Goal: Information Seeking & Learning: Learn about a topic

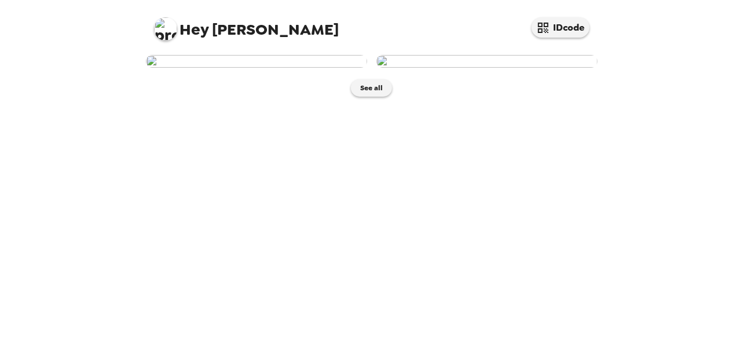
scroll to position [26, 0]
click at [373, 97] on button "See all" at bounding box center [371, 87] width 41 height 17
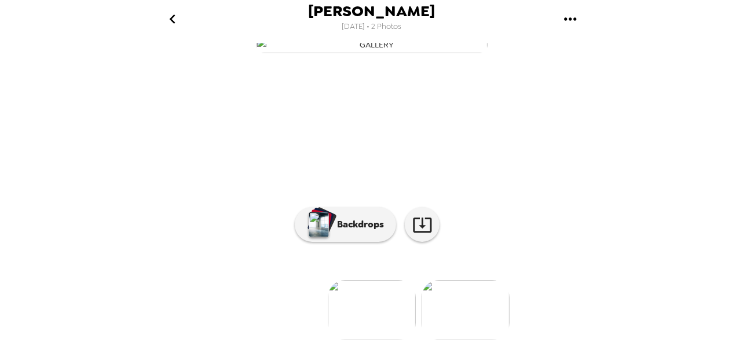
scroll to position [155, 0]
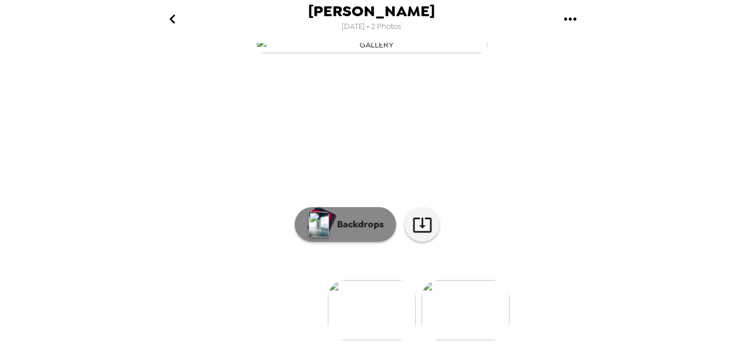
click at [364, 218] on p "Backdrops" at bounding box center [357, 225] width 53 height 14
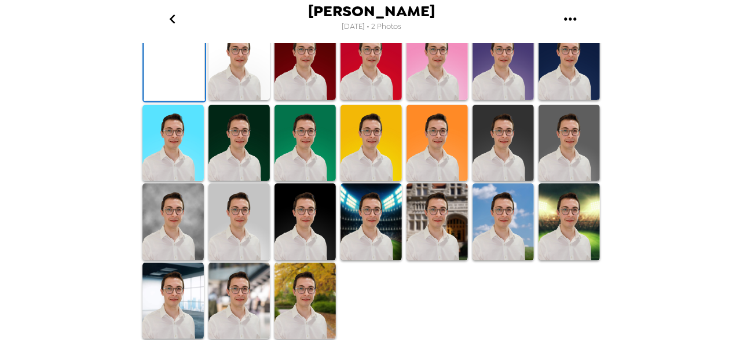
scroll to position [349, 0]
click at [52, 158] on div "[PERSON_NAME] [DATE] • 2 Photos [PERSON_NAME] , [DATE] Backdrops" at bounding box center [371, 173] width 743 height 346
click at [224, 100] on img at bounding box center [239, 61] width 61 height 77
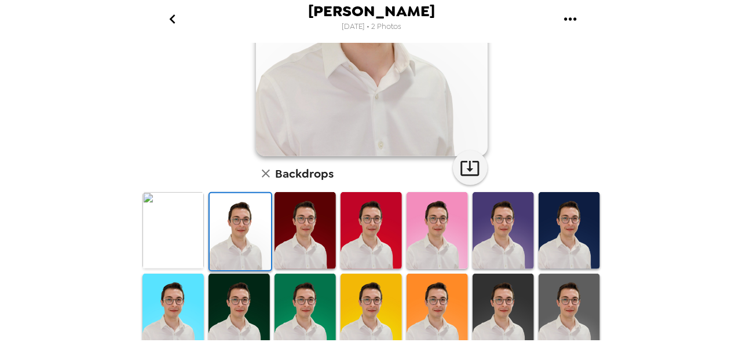
scroll to position [0, 0]
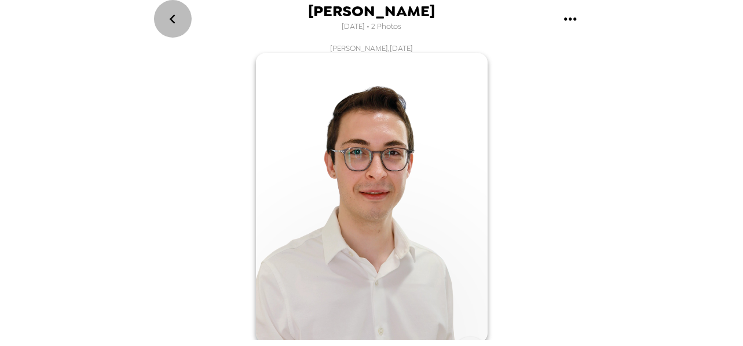
click at [168, 25] on icon "go back" at bounding box center [172, 19] width 19 height 19
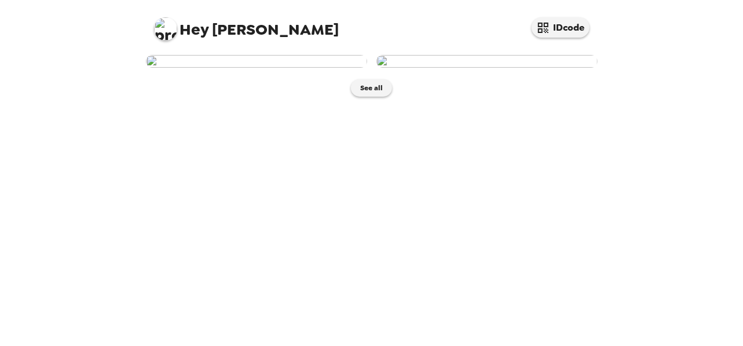
click at [515, 68] on img at bounding box center [487, 61] width 221 height 13
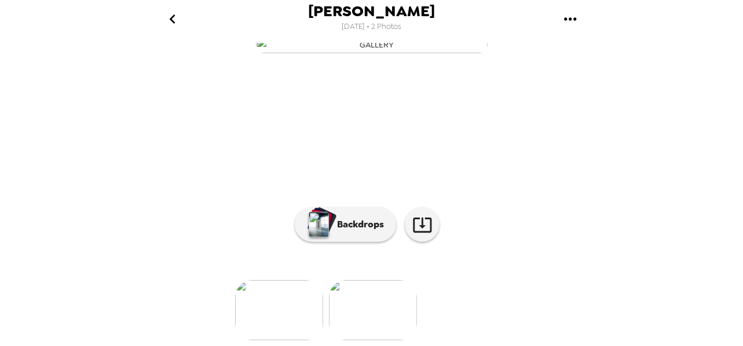
scroll to position [155, 0]
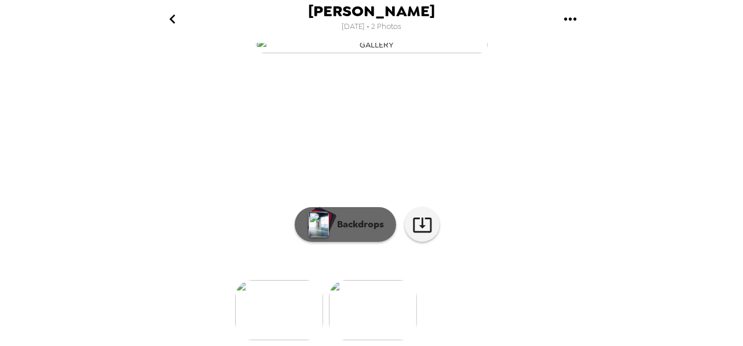
click at [370, 218] on p "Backdrops" at bounding box center [357, 225] width 53 height 14
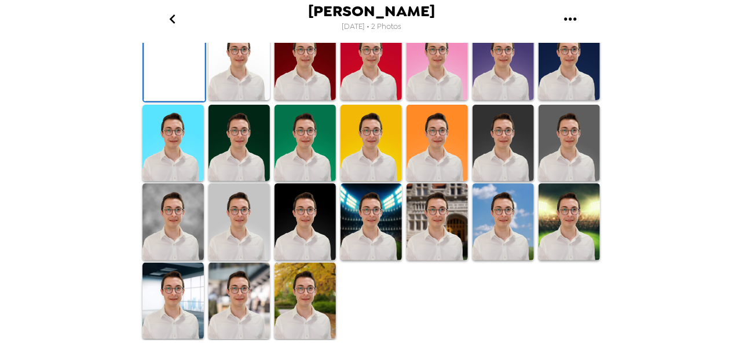
scroll to position [315, 0]
click at [180, 177] on img at bounding box center [173, 143] width 61 height 77
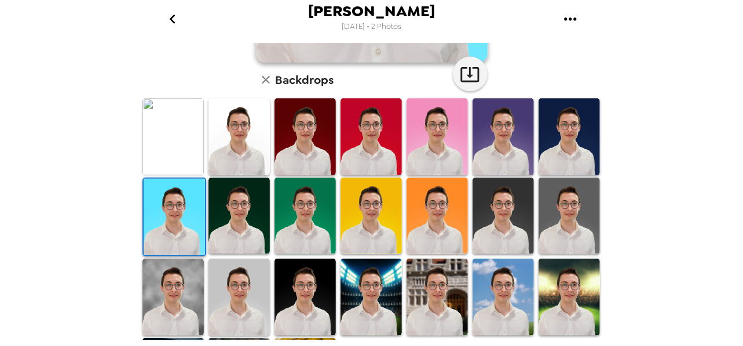
scroll to position [349, 0]
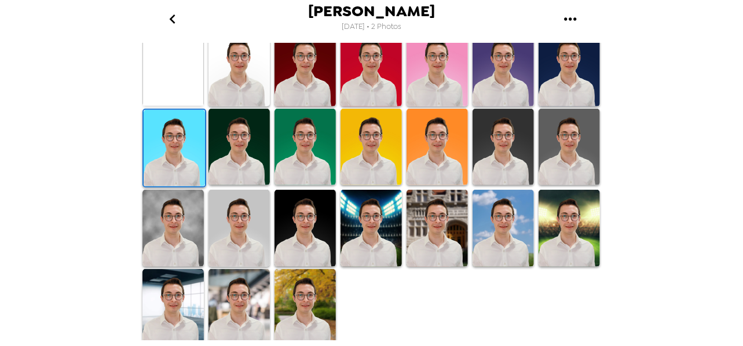
click at [262, 276] on img at bounding box center [239, 307] width 61 height 77
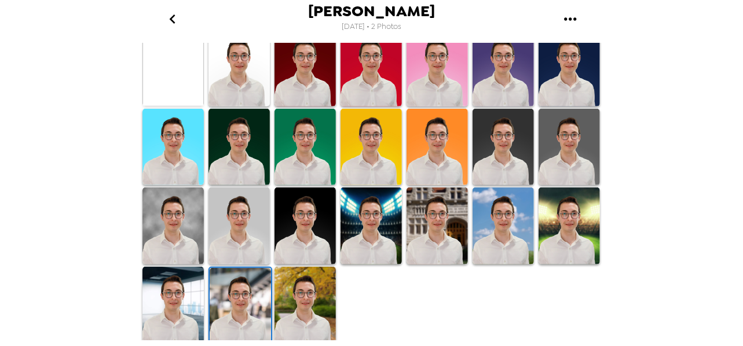
click at [308, 294] on img at bounding box center [305, 305] width 61 height 77
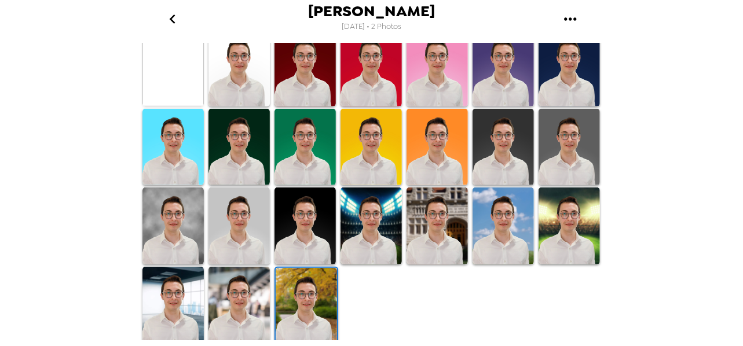
click at [254, 296] on img at bounding box center [239, 305] width 61 height 77
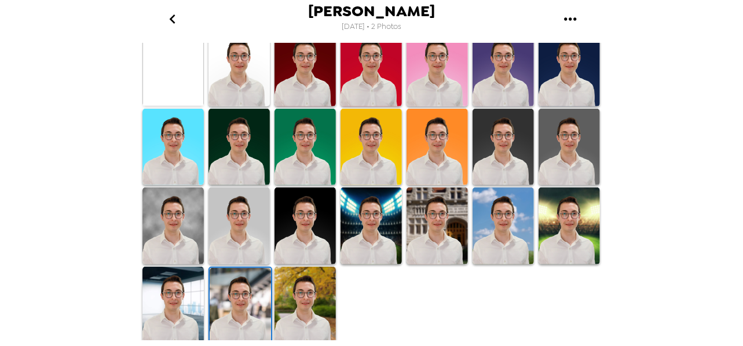
click at [198, 290] on img at bounding box center [173, 305] width 61 height 77
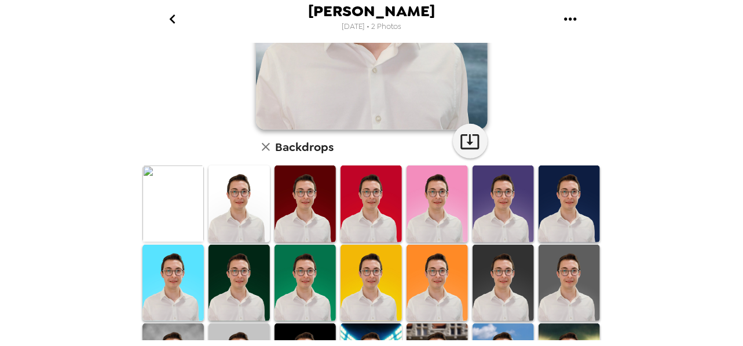
scroll to position [234, 0]
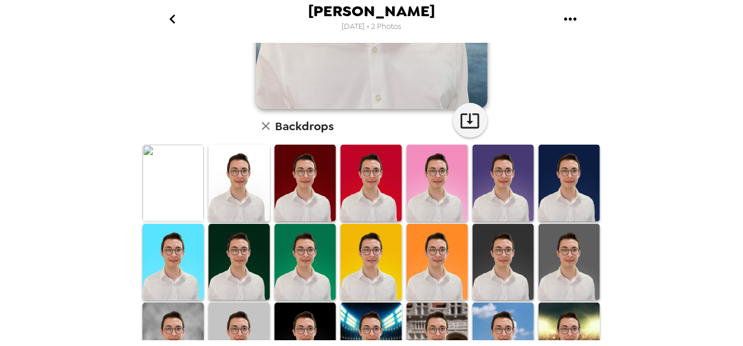
click at [539, 189] on img at bounding box center [569, 183] width 61 height 77
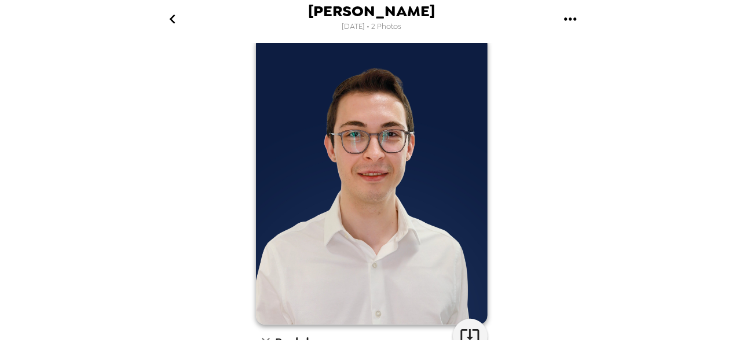
scroll to position [19, 0]
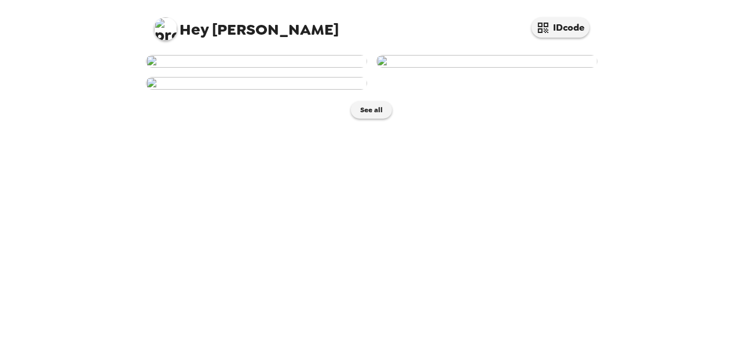
scroll to position [303, 0]
click at [256, 90] on img at bounding box center [256, 83] width 221 height 13
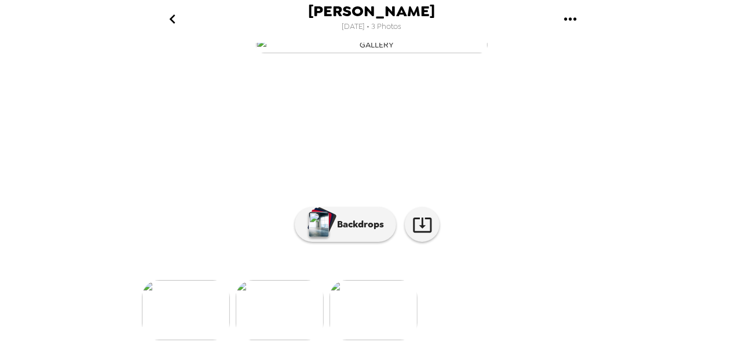
scroll to position [155, 0]
click at [290, 286] on img at bounding box center [280, 310] width 88 height 60
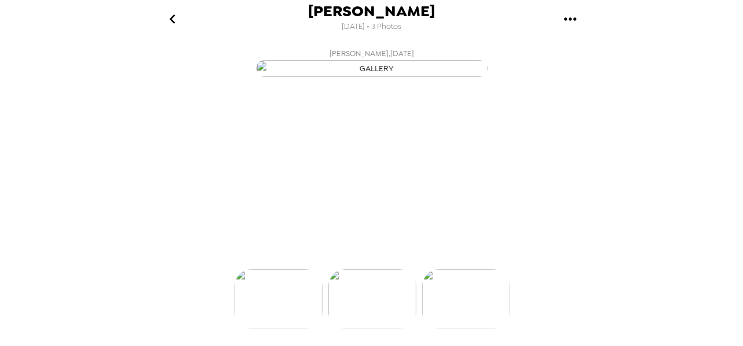
scroll to position [0, 93]
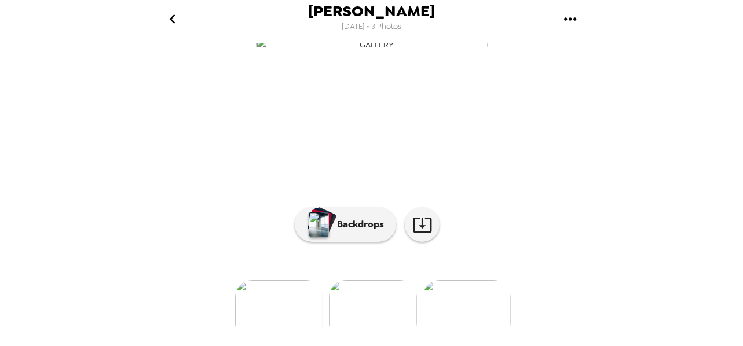
click at [438, 313] on img at bounding box center [467, 310] width 88 height 60
click at [202, 305] on img at bounding box center [186, 310] width 88 height 60
click at [457, 312] on img at bounding box center [466, 310] width 88 height 60
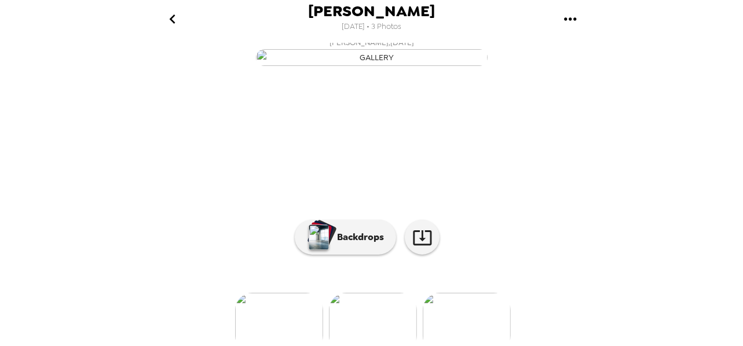
scroll to position [0, 0]
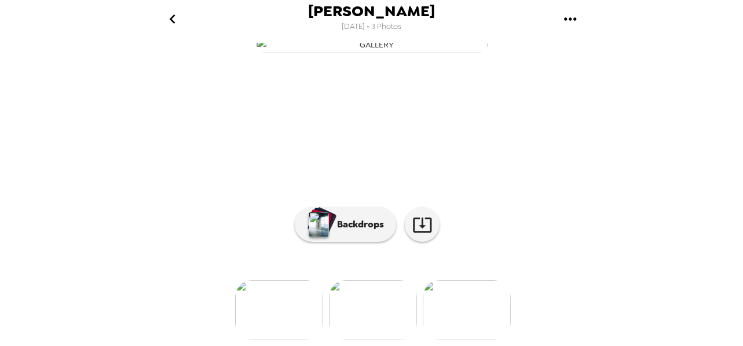
click at [448, 287] on img at bounding box center [467, 310] width 88 height 60
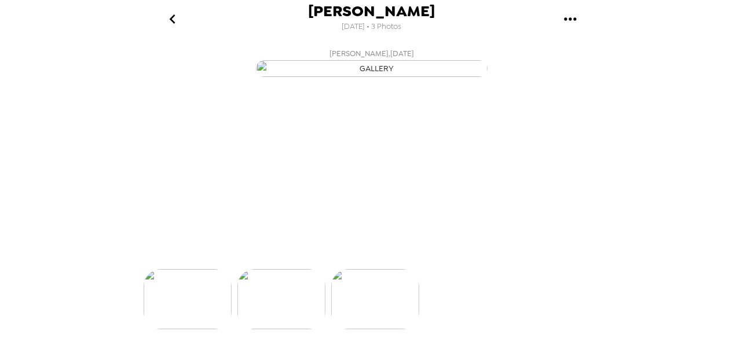
scroll to position [0, 186]
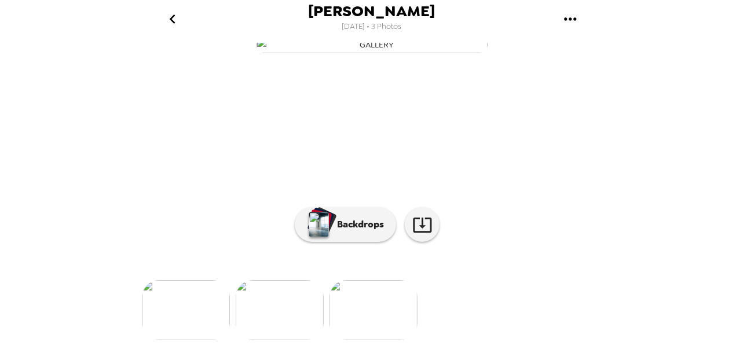
click at [287, 320] on img at bounding box center [280, 310] width 88 height 60
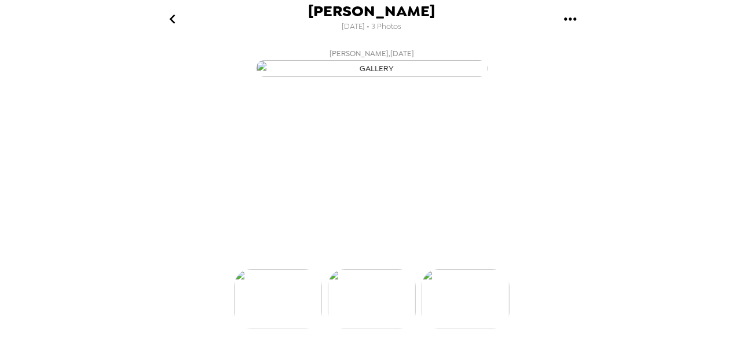
scroll to position [0, 93]
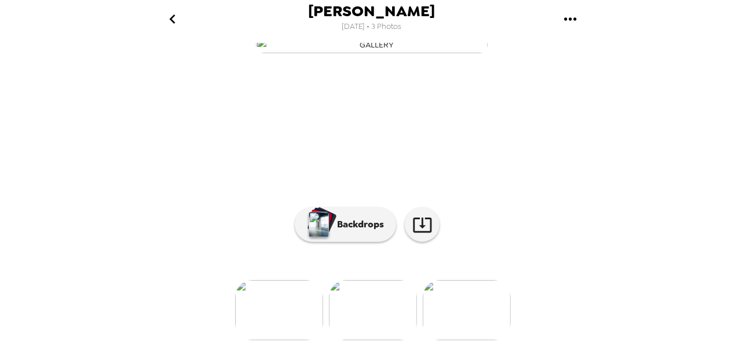
click at [470, 280] on img at bounding box center [467, 310] width 88 height 60
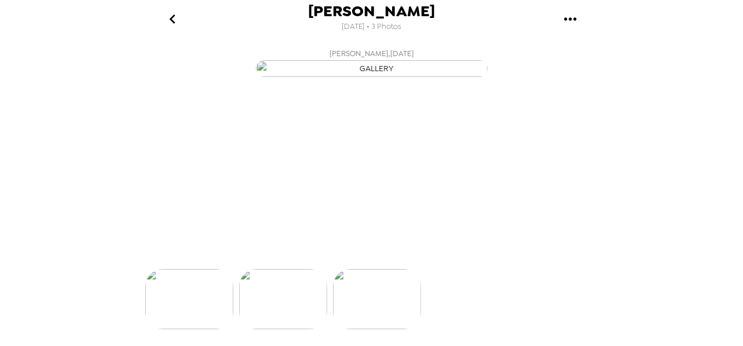
scroll to position [0, 0]
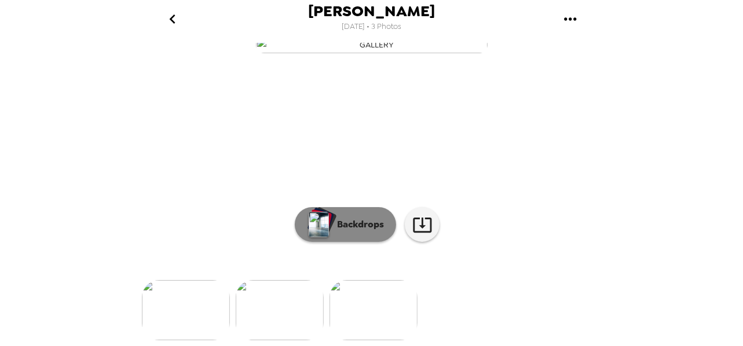
click at [340, 227] on button "Backdrops" at bounding box center [345, 224] width 101 height 35
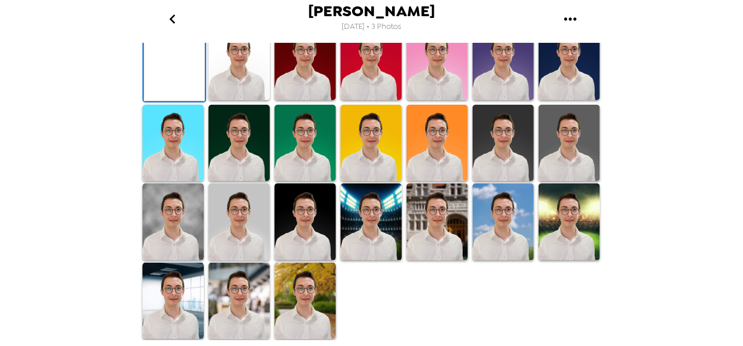
click at [319, 216] on img at bounding box center [305, 222] width 61 height 77
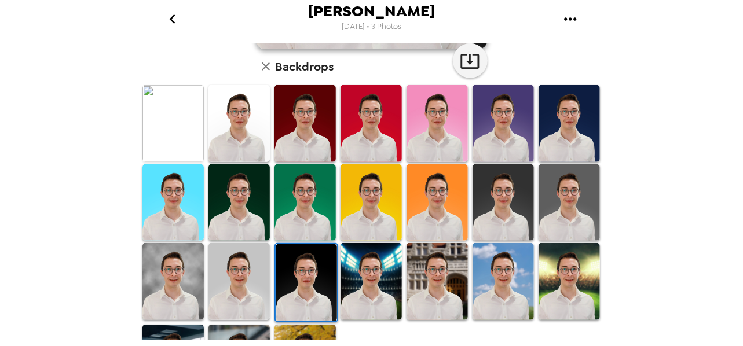
scroll to position [294, 0]
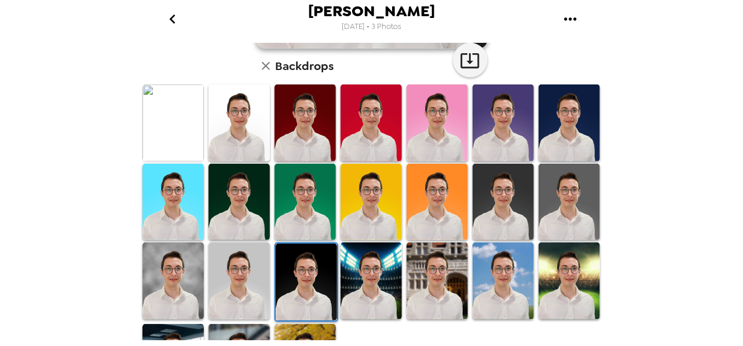
click at [246, 265] on img at bounding box center [239, 281] width 61 height 77
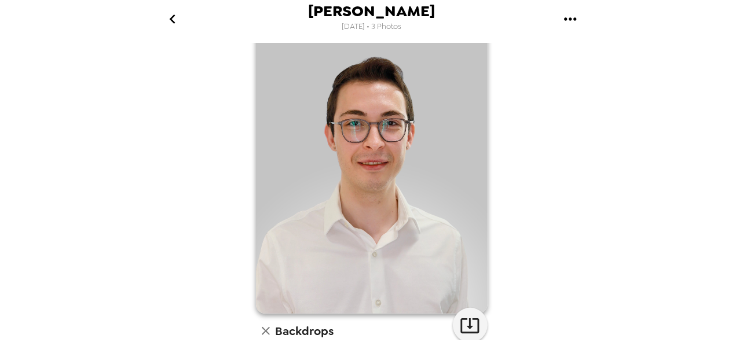
scroll to position [0, 0]
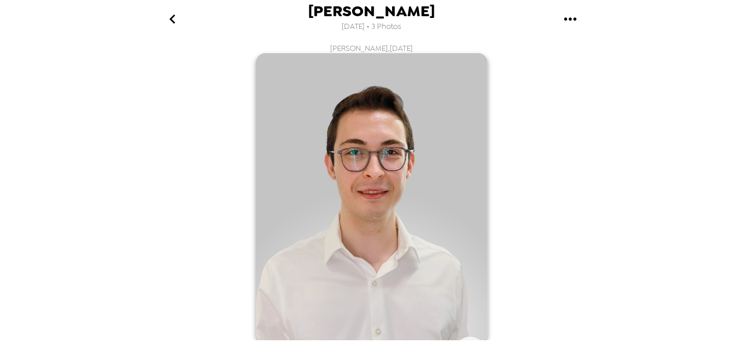
click at [167, 13] on icon "go back" at bounding box center [172, 19] width 19 height 19
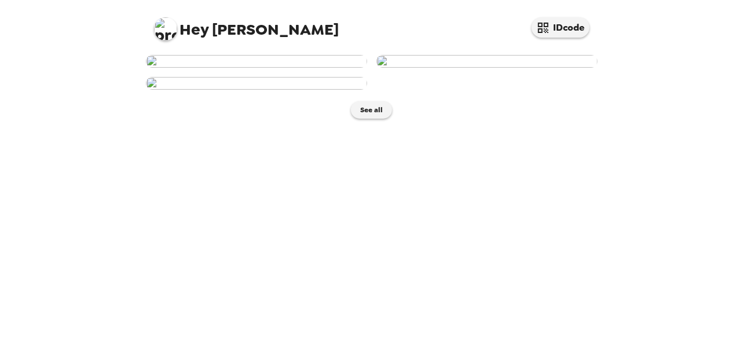
click at [257, 68] on img at bounding box center [256, 61] width 221 height 13
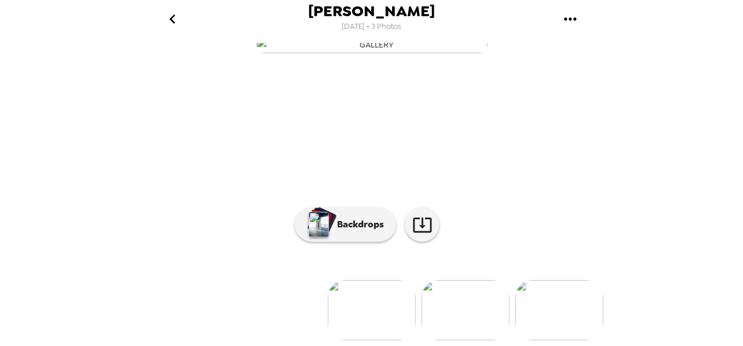
scroll to position [155, 0]
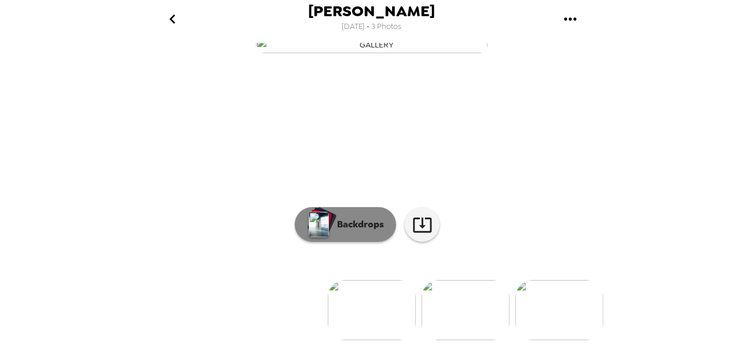
click at [353, 218] on p "Backdrops" at bounding box center [357, 225] width 53 height 14
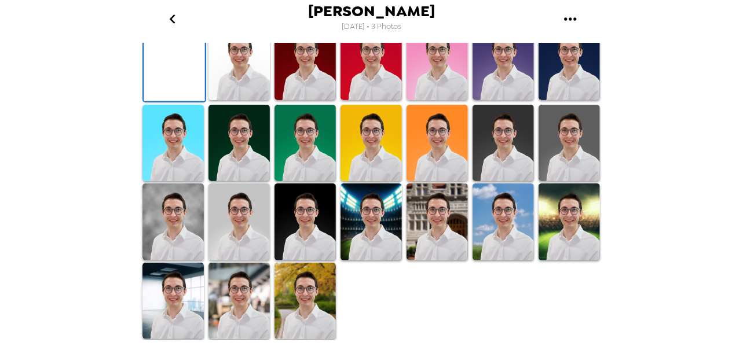
scroll to position [350, 0]
click at [551, 153] on img at bounding box center [569, 143] width 61 height 77
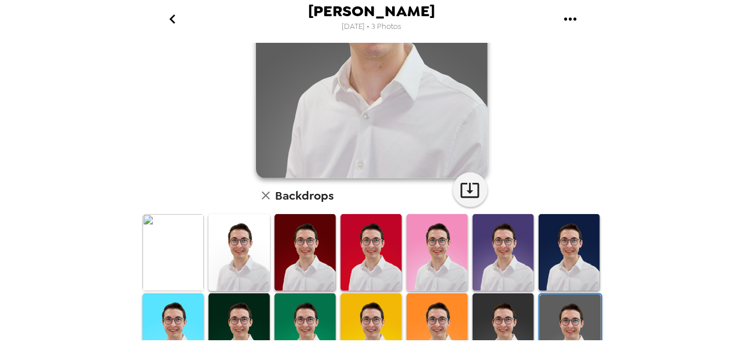
scroll to position [0, 0]
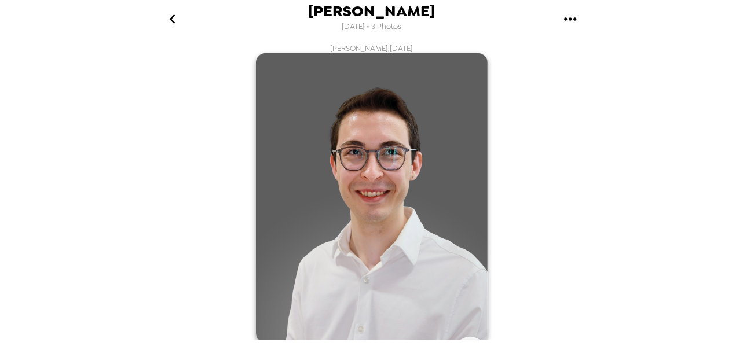
click at [172, 16] on icon "go back" at bounding box center [172, 19] width 19 height 19
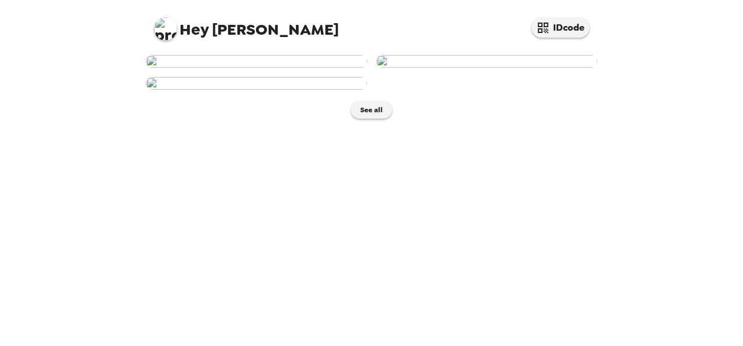
scroll to position [307, 0]
click at [287, 90] on img at bounding box center [256, 83] width 221 height 13
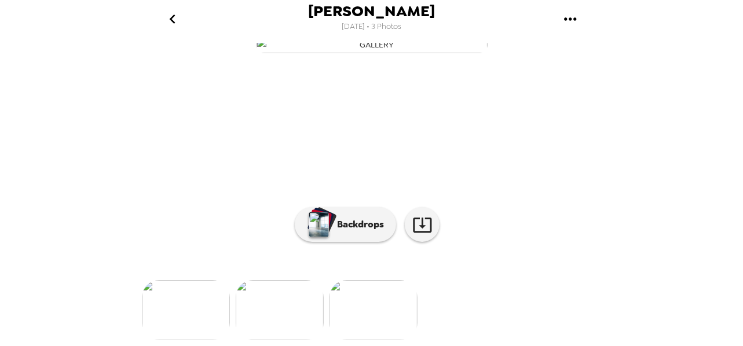
scroll to position [155, 0]
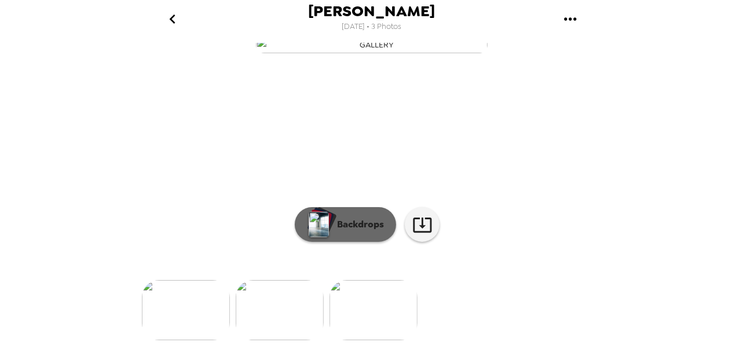
click at [320, 221] on img "button" at bounding box center [319, 224] width 20 height 25
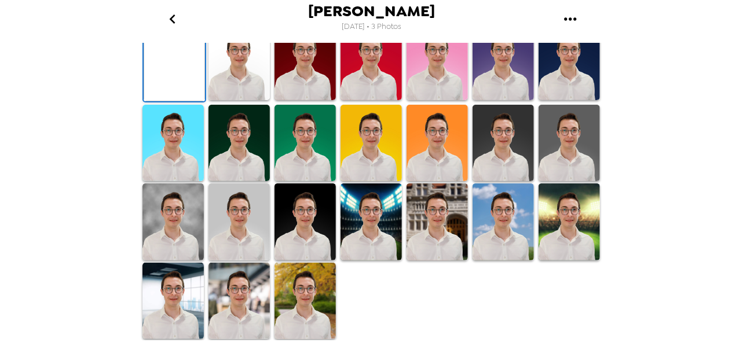
scroll to position [350, 0]
click at [240, 224] on img at bounding box center [239, 222] width 61 height 77
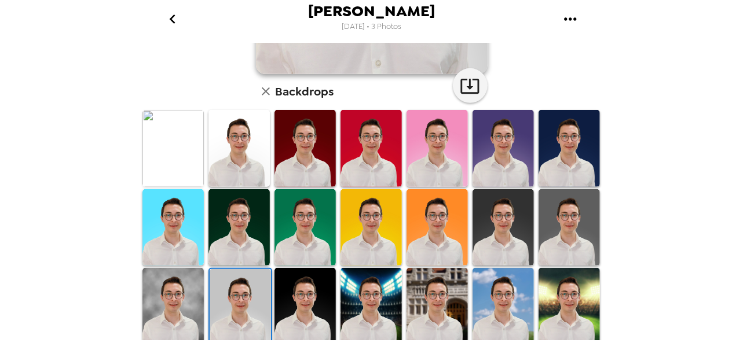
scroll to position [349, 0]
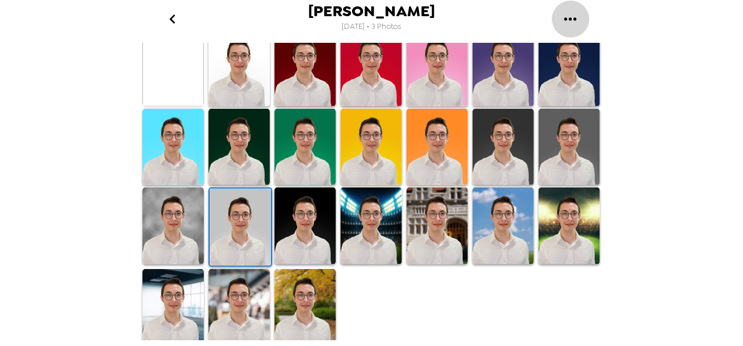
click at [569, 25] on icon "gallery menu" at bounding box center [570, 19] width 19 height 19
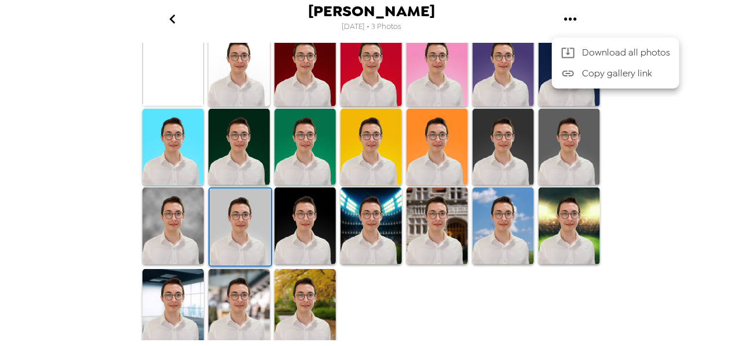
click at [93, 141] on div at bounding box center [371, 173] width 743 height 346
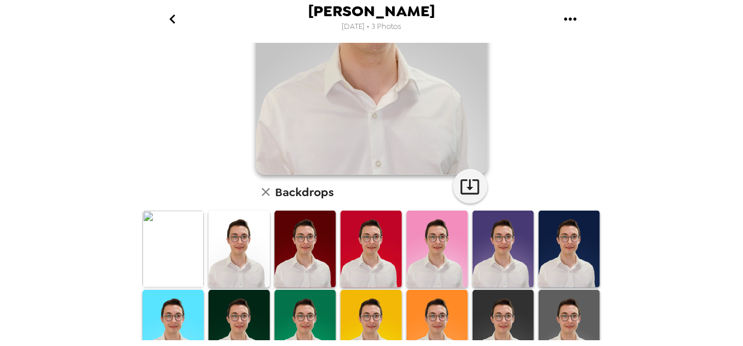
scroll to position [171, 0]
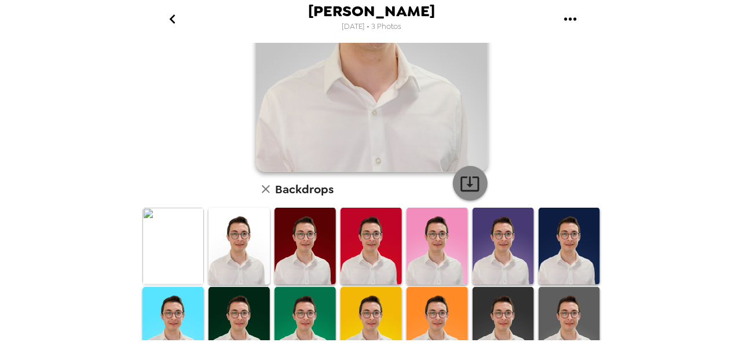
click at [460, 189] on icon "button" at bounding box center [470, 184] width 20 height 20
click at [173, 16] on icon "go back" at bounding box center [172, 19] width 19 height 19
